Goal: Task Accomplishment & Management: Manage account settings

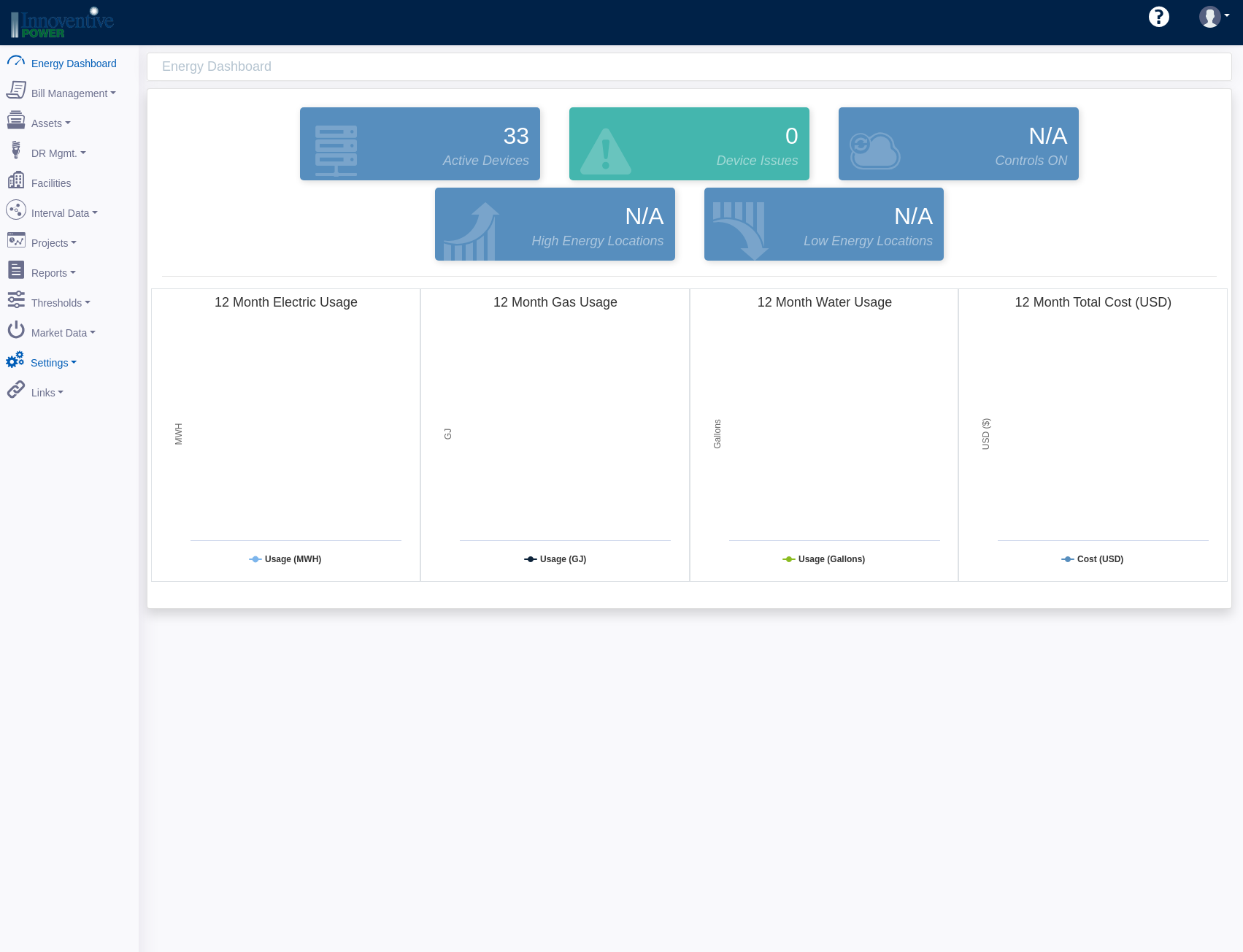
click at [48, 344] on link "Settings" at bounding box center [69, 359] width 142 height 30
click at [60, 452] on link "Security" at bounding box center [69, 465] width 142 height 26
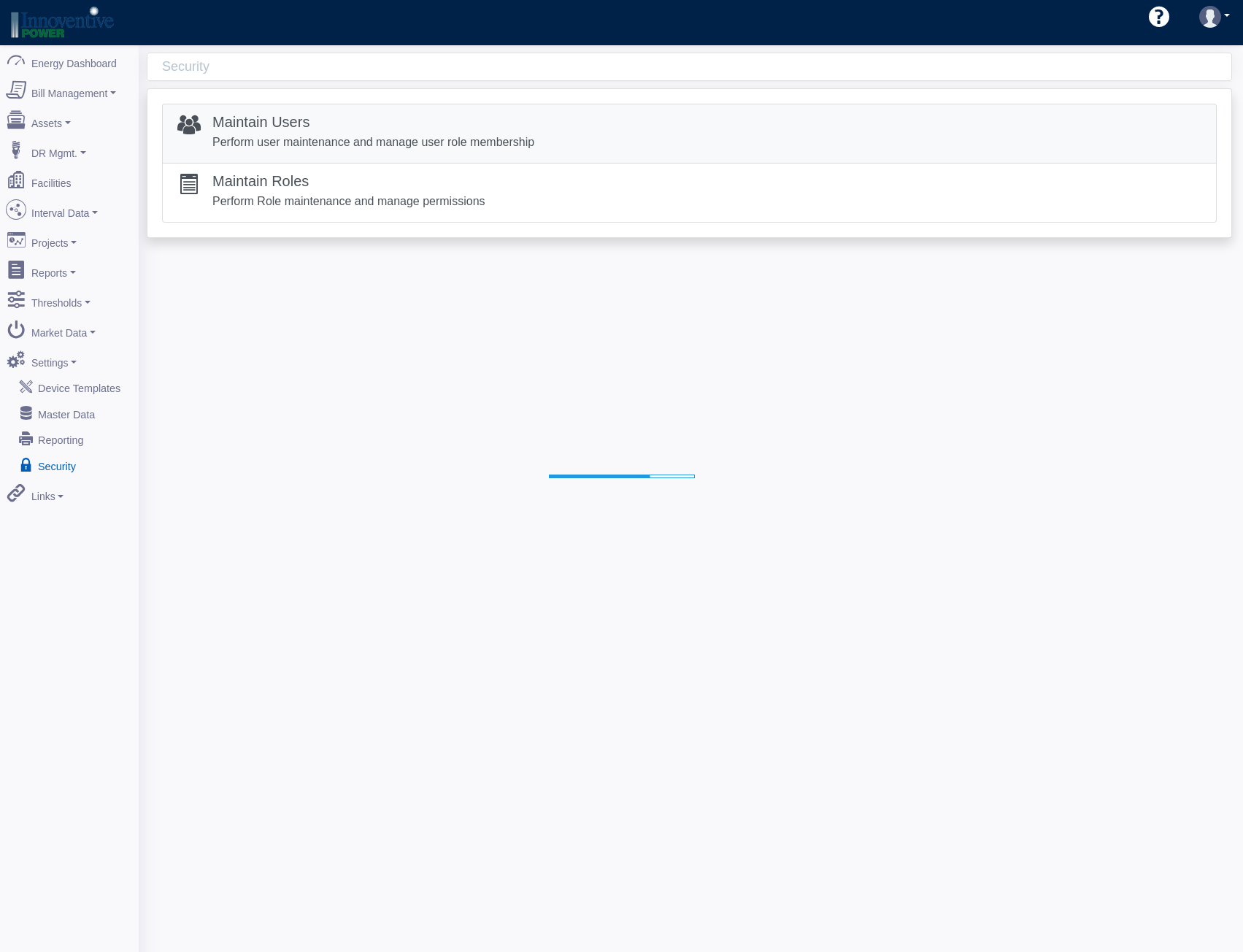
click at [387, 145] on p "Perform user maintenance and manage user role membership" at bounding box center [373, 143] width 322 height 17
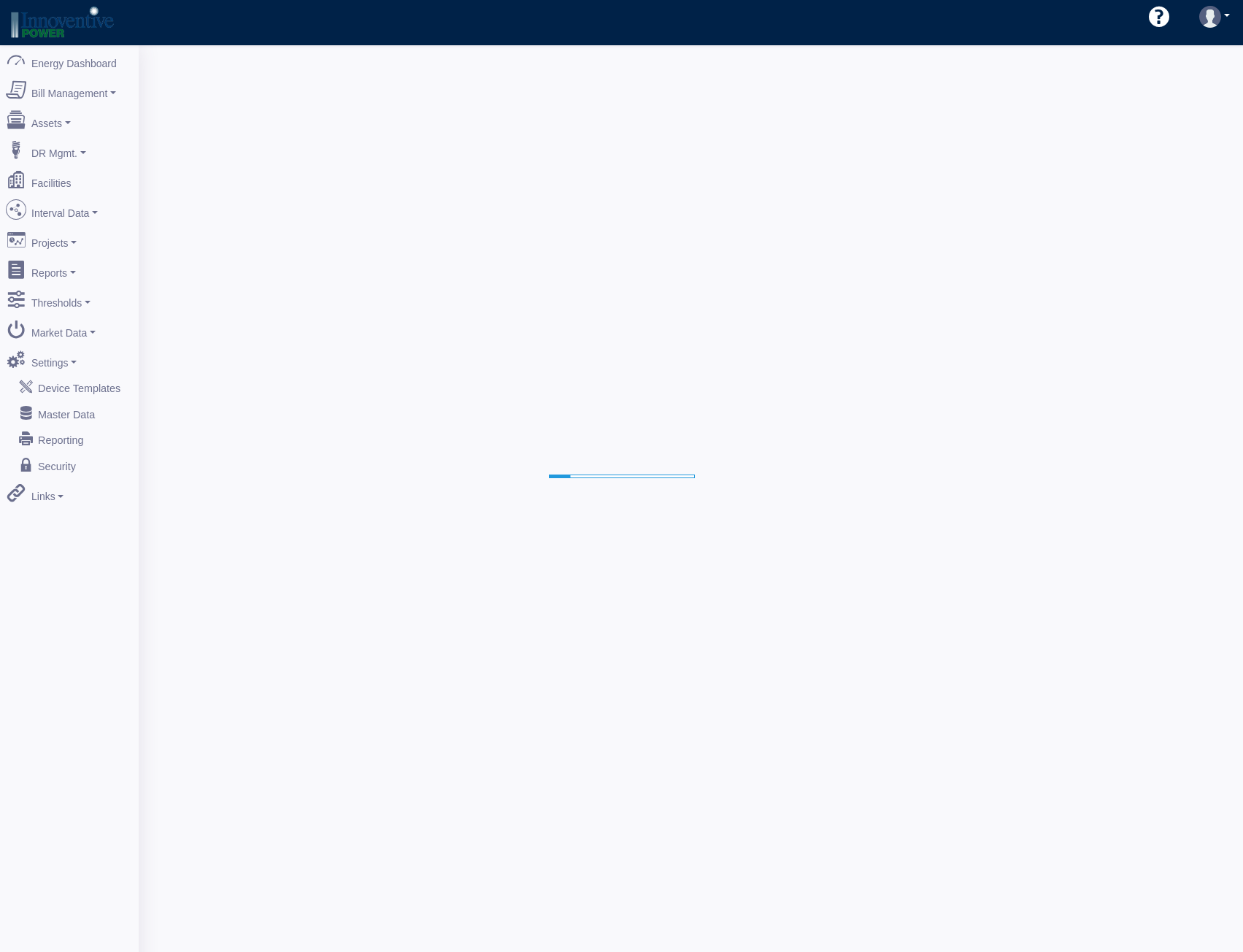
select select "25"
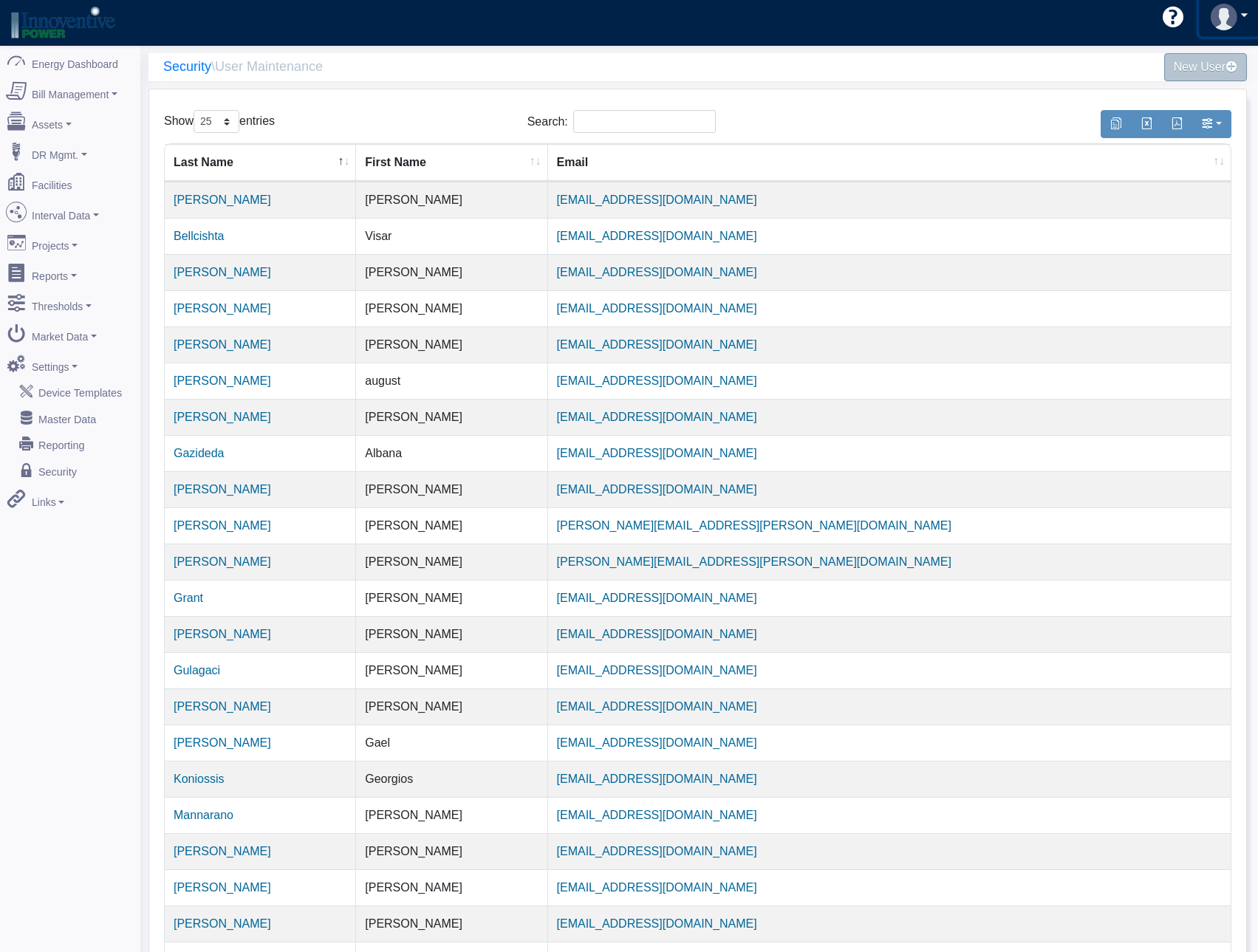
click at [1225, 11] on img at bounding box center [1224, 17] width 26 height 26
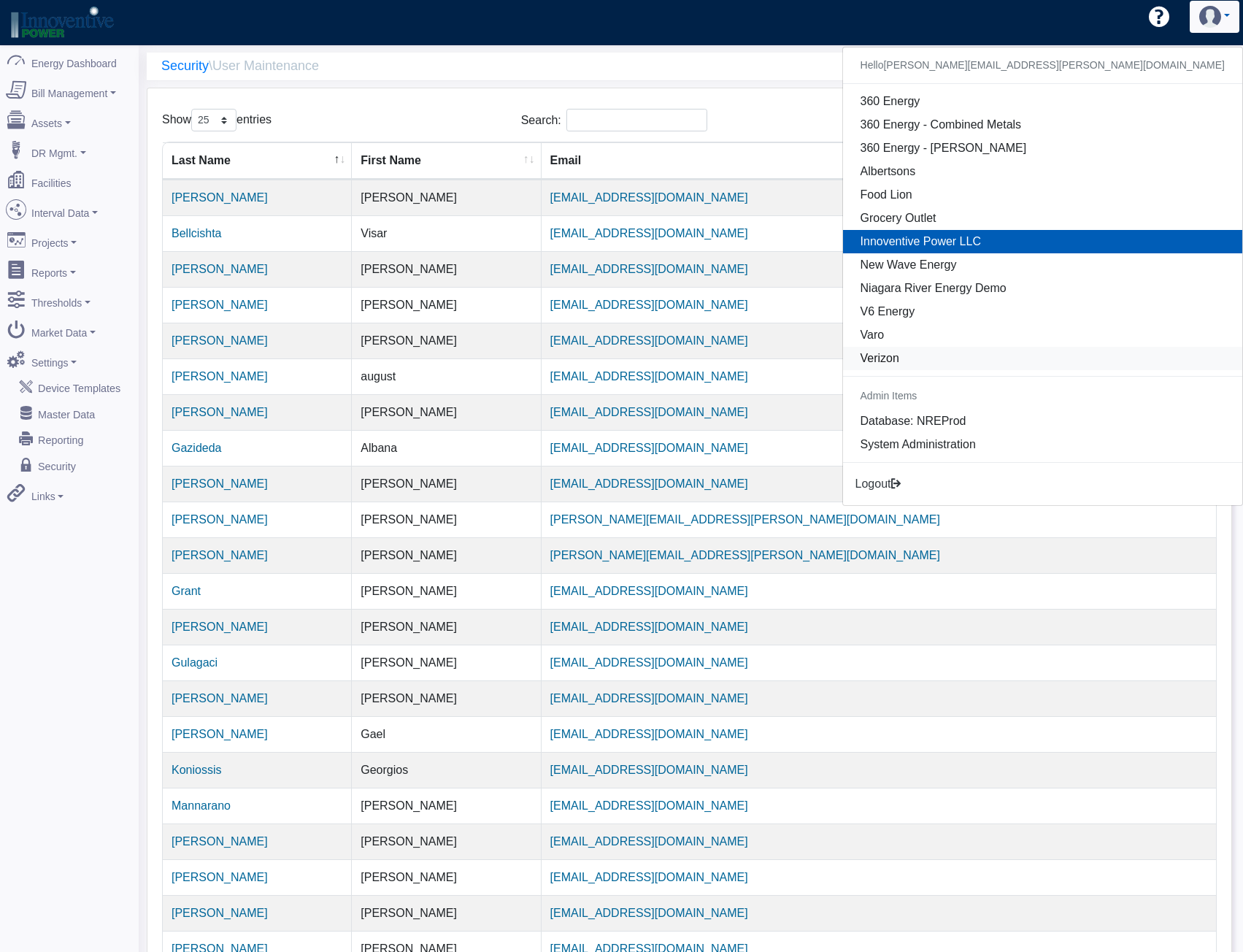
click at [1076, 365] on link "Verizon" at bounding box center [1042, 358] width 399 height 23
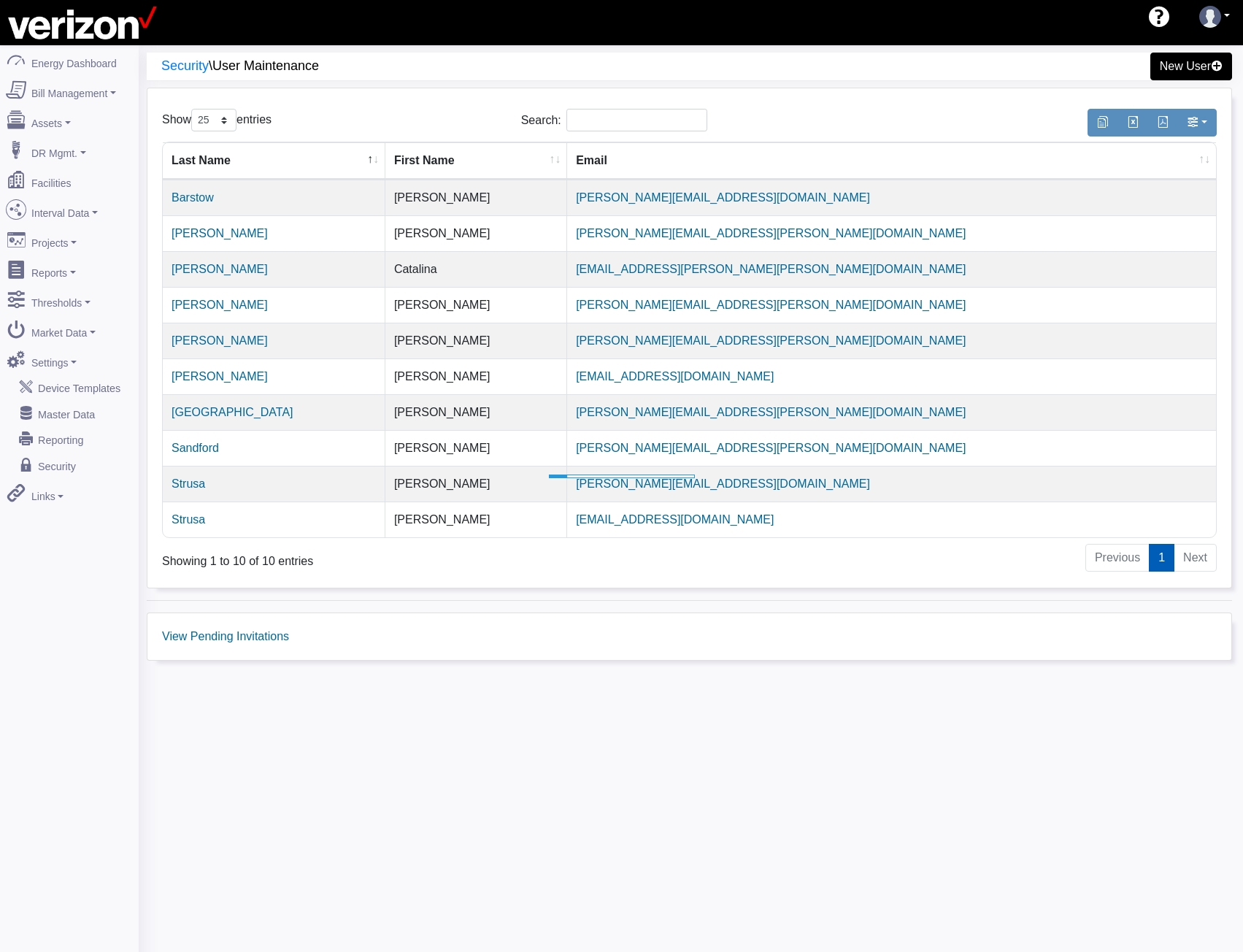
select select "25"
click at [231, 638] on link "View Pending Invitations" at bounding box center [225, 636] width 127 height 12
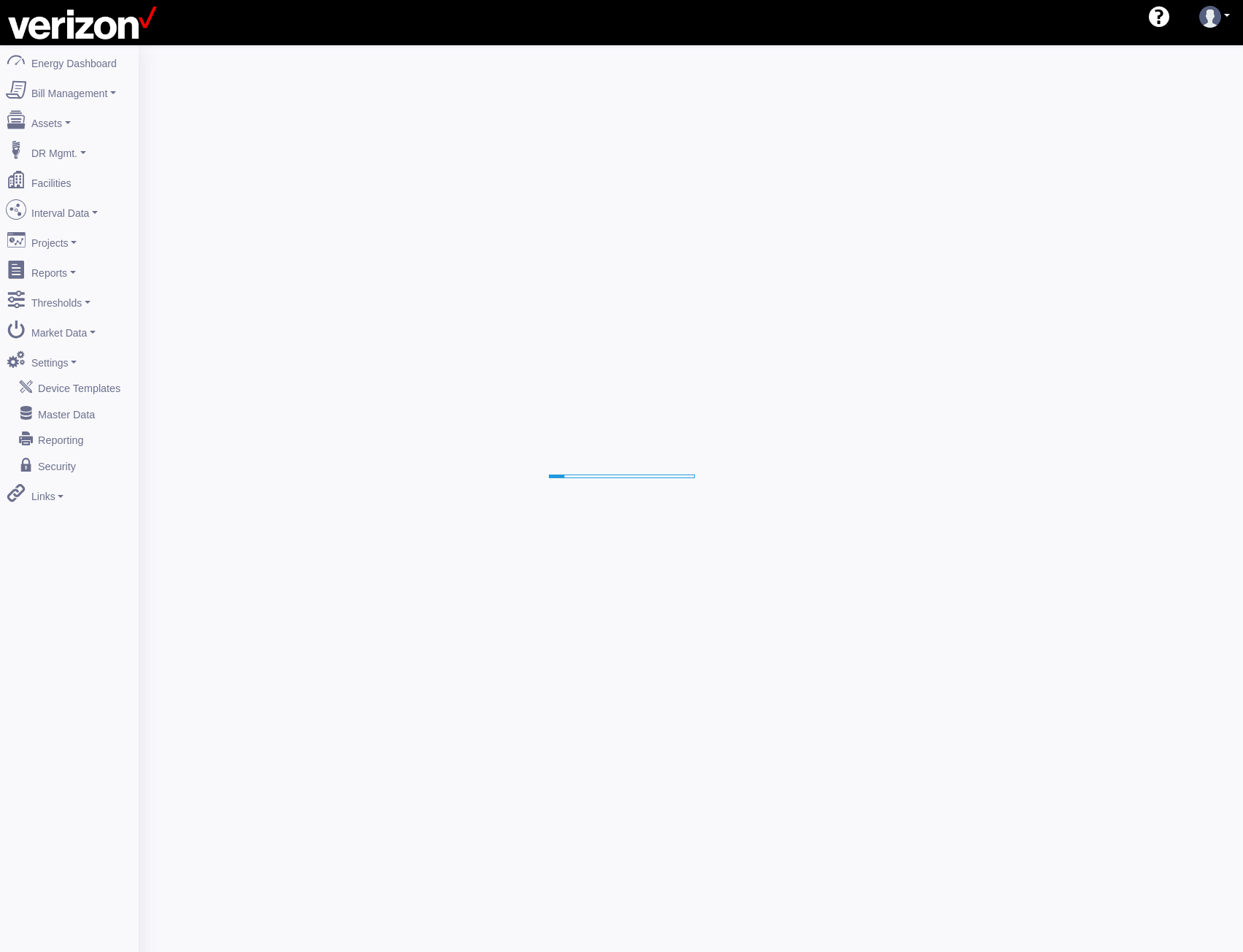
select select "25"
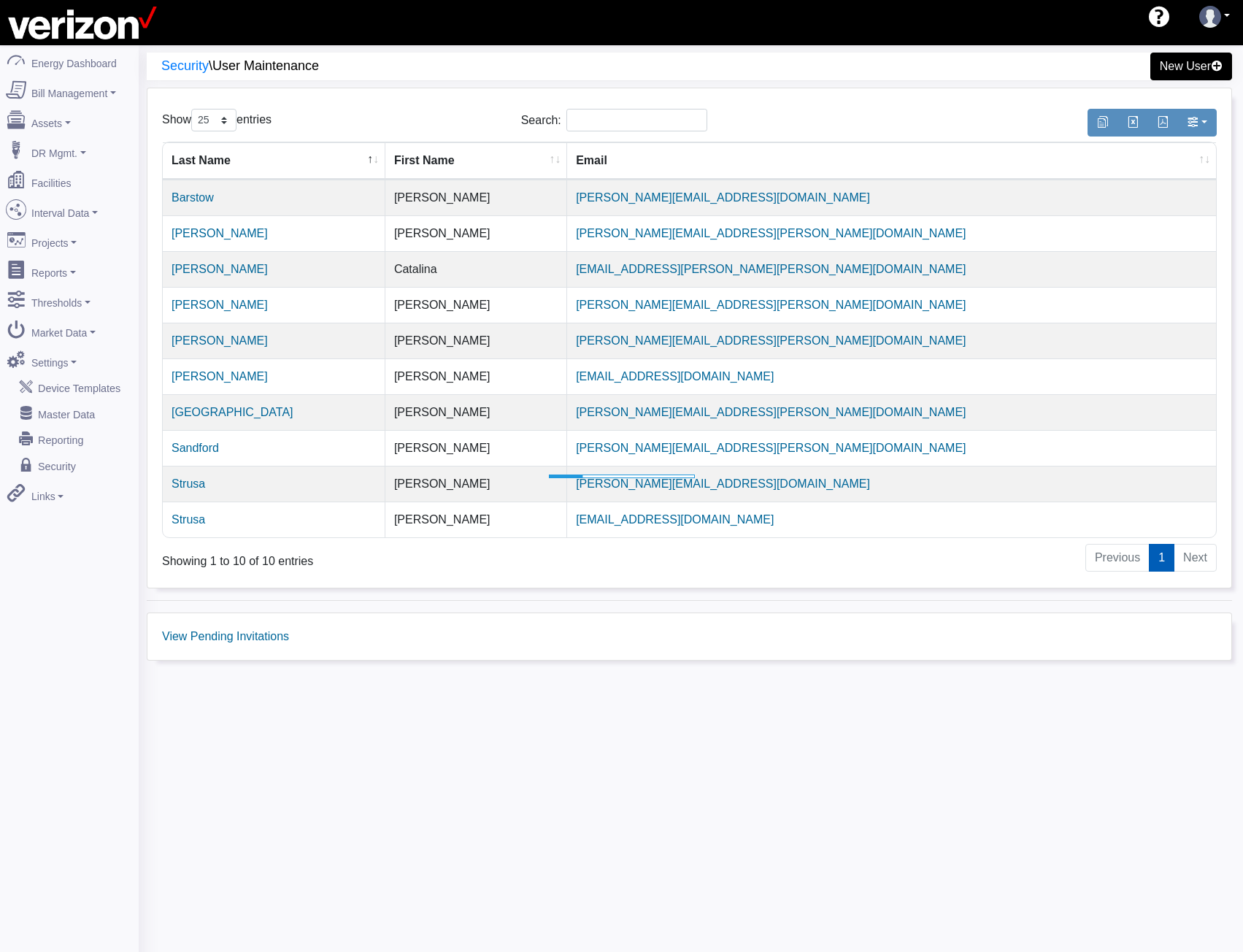
select select "25"
click at [286, 840] on div "Security \ User Maintenance New User Show 10 25 50 100 entries Search: Last Nam…" at bounding box center [691, 521] width 1104 height 952
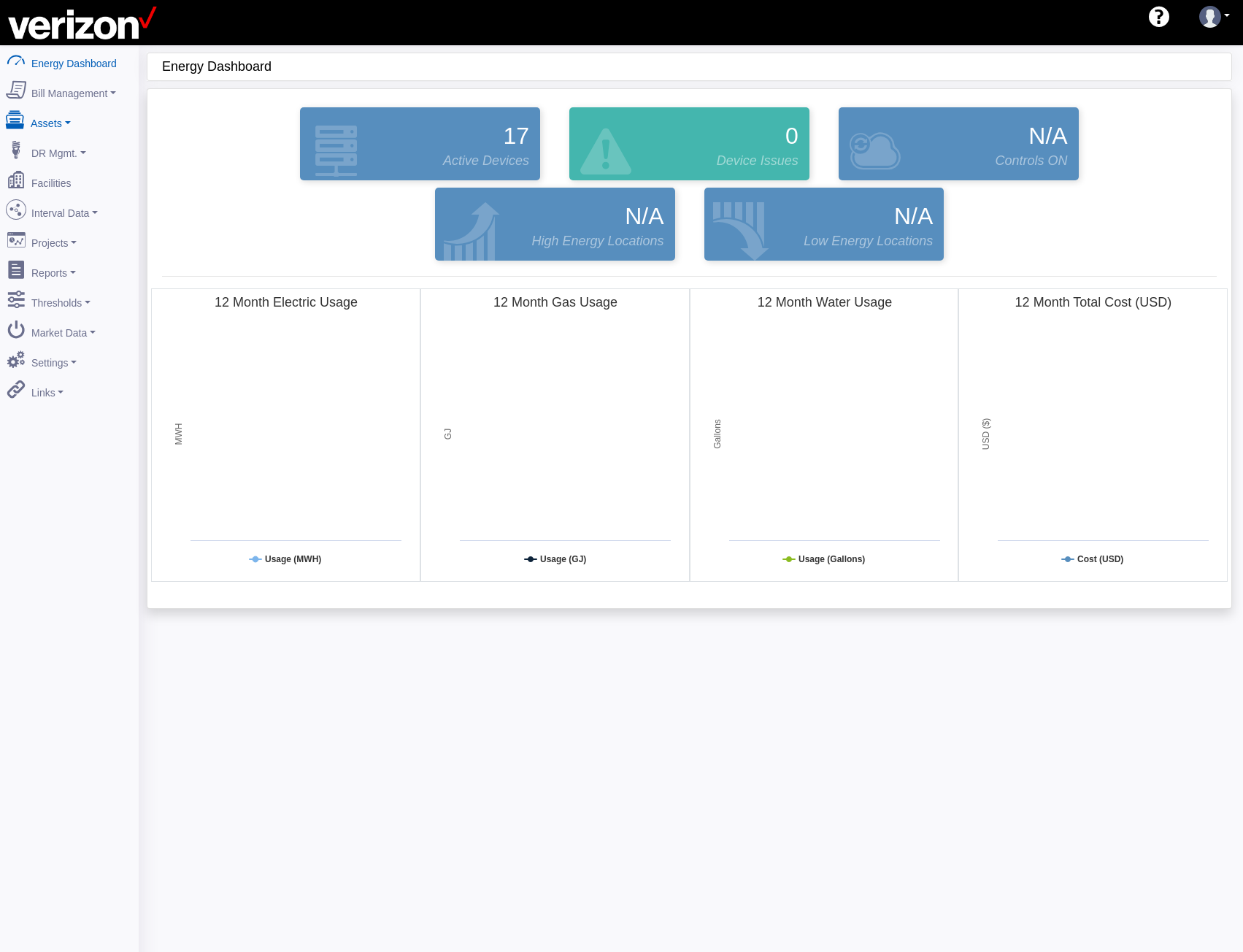
click at [63, 121] on link "Assets" at bounding box center [69, 120] width 142 height 30
click at [62, 169] on link "DR Mgmt." at bounding box center [69, 176] width 142 height 30
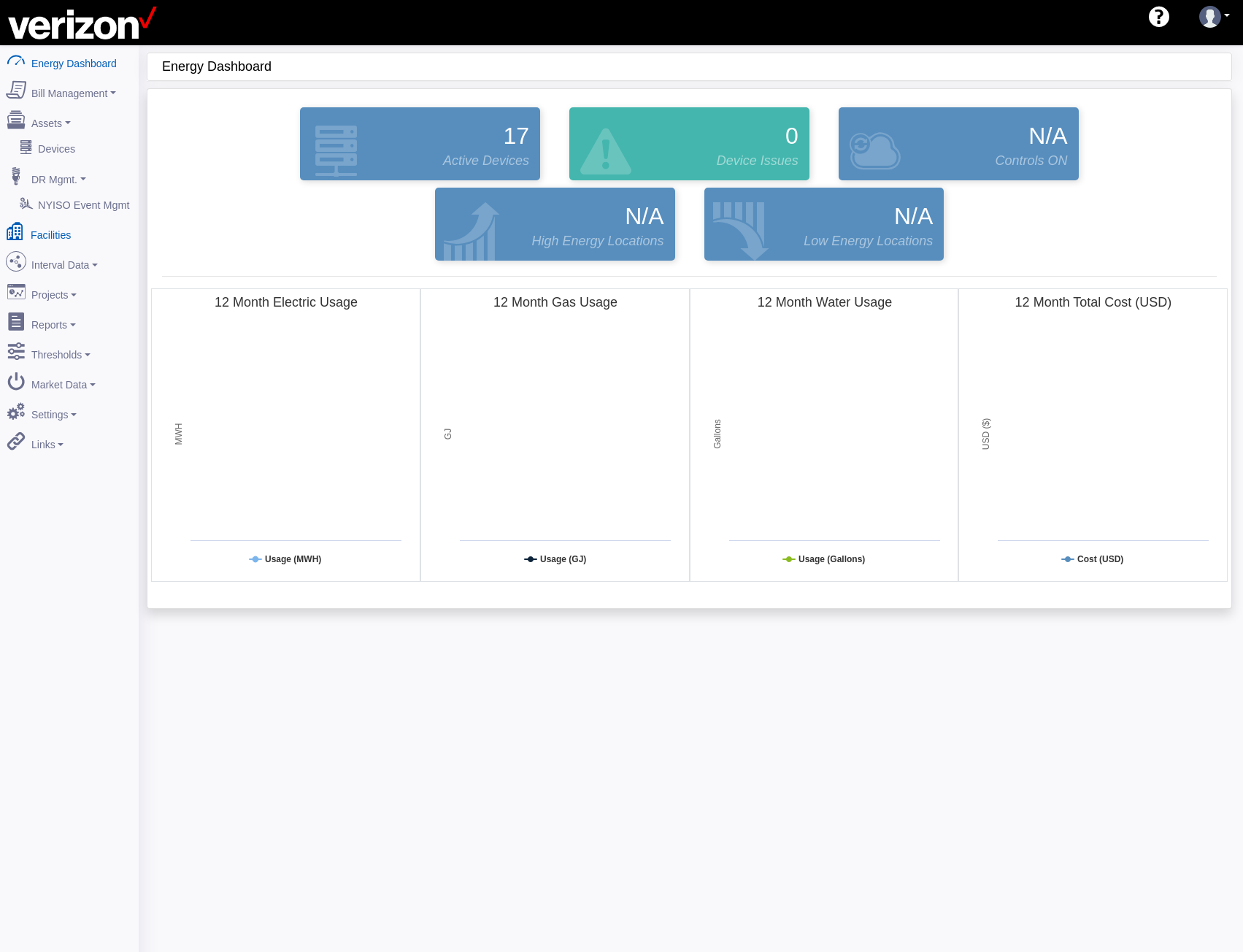
click at [47, 223] on link "Facilities" at bounding box center [69, 231] width 142 height 30
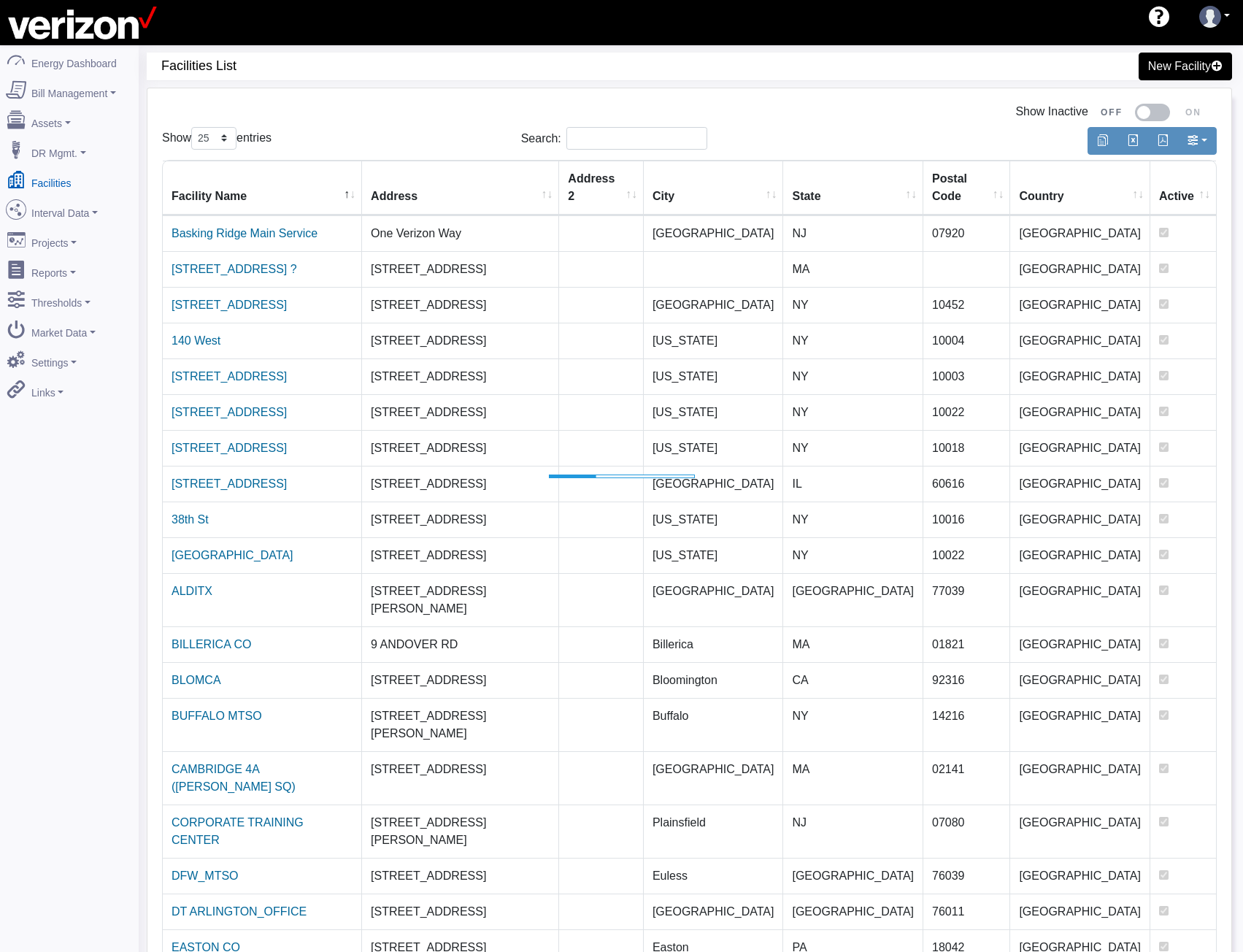
select select "25"
click at [621, 146] on input "Search:" at bounding box center [637, 138] width 141 height 23
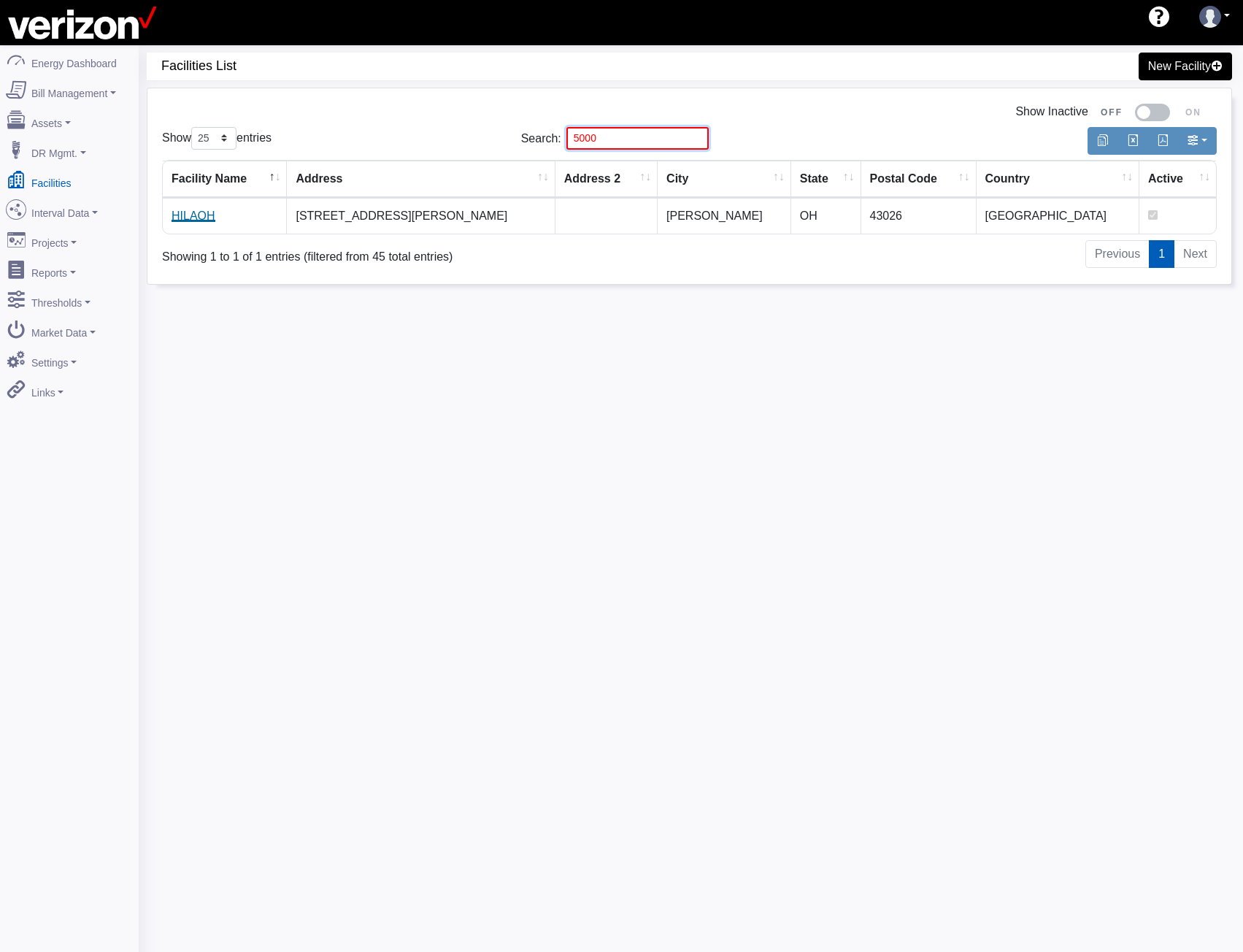
type input "5000"
click at [199, 222] on link "HILAOH" at bounding box center [193, 216] width 43 height 12
